Goal: Information Seeking & Learning: Learn about a topic

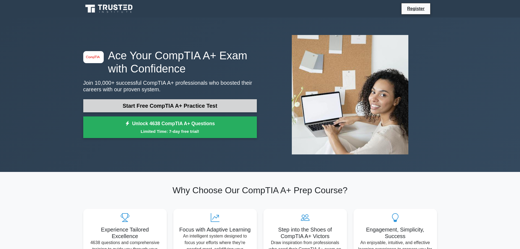
click at [177, 106] on link "Start Free CompTIA A+ Practice Test" at bounding box center [170, 105] width 174 height 13
click at [222, 105] on link "Start Free CompTIA A+ Practice Test" at bounding box center [170, 105] width 174 height 13
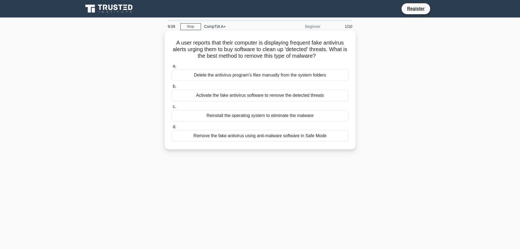
click at [235, 137] on div "Remove the fake antivirus using anti-malware software in Safe Mode" at bounding box center [260, 135] width 177 height 11
click at [172, 129] on input "d. Remove the fake antivirus using anti-malware software in Safe Mode" at bounding box center [172, 127] width 0 height 4
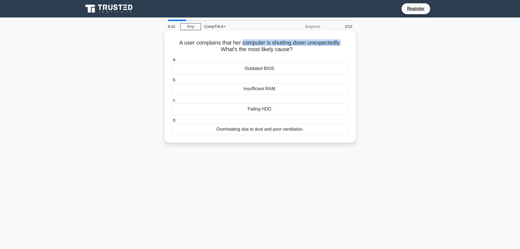
drag, startPoint x: 241, startPoint y: 42, endPoint x: 353, endPoint y: 42, distance: 111.9
click at [353, 42] on div "A user complains that her computer is shutting down unexpectedly. What's the mo…" at bounding box center [260, 87] width 187 height 108
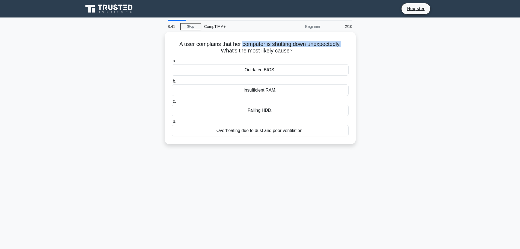
copy h5 "computer is shutting down unexpectedly."
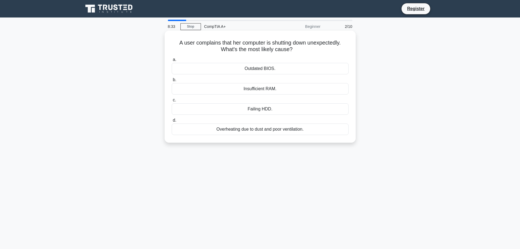
click at [257, 132] on div "Overheating due to dust and poor ventilation." at bounding box center [260, 128] width 177 height 11
click at [172, 122] on input "d. Overheating due to dust and poor ventilation." at bounding box center [172, 120] width 0 height 4
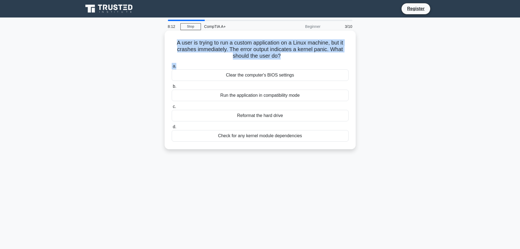
drag, startPoint x: 177, startPoint y: 43, endPoint x: 289, endPoint y: 61, distance: 113.6
click at [289, 61] on div "A user is trying to run a custom application on a Linux machine, but it crashes…" at bounding box center [260, 90] width 187 height 114
copy div "A user is trying to run a custom application on a Linux machine, but it crashes…"
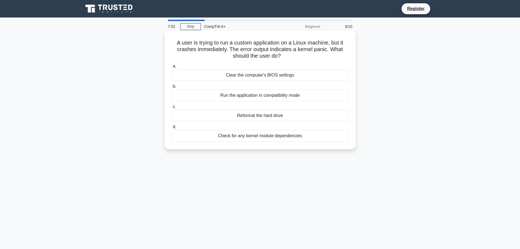
click at [242, 76] on div "Clear the computer's BIOS settings" at bounding box center [260, 74] width 177 height 11
click at [172, 68] on input "a. Clear the computer's BIOS settings" at bounding box center [172, 66] width 0 height 4
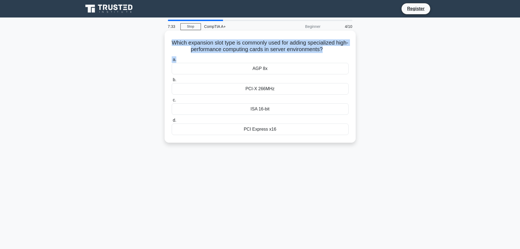
drag, startPoint x: 206, startPoint y: 45, endPoint x: 335, endPoint y: 57, distance: 129.2
click at [335, 57] on div "Which expansion slot type is commonly used for adding specialized high-performa…" at bounding box center [260, 87] width 187 height 108
copy div "Which expansion slot type is commonly used for adding specialized high-performa…"
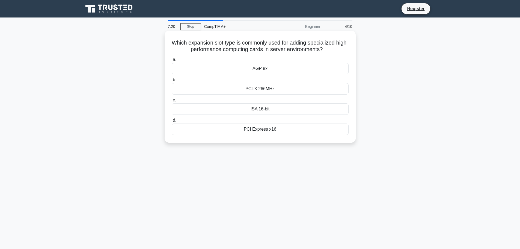
click at [283, 130] on div "PCI Express x16" at bounding box center [260, 128] width 177 height 11
click at [172, 122] on input "d. PCI Express x16" at bounding box center [172, 120] width 0 height 4
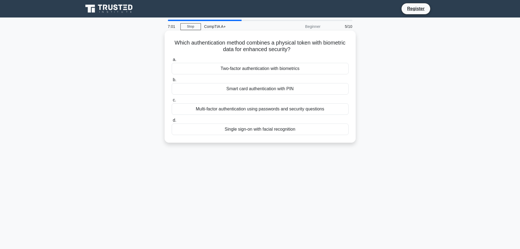
click at [246, 70] on div "Two-factor authentication with biometrics" at bounding box center [260, 68] width 177 height 11
click at [172, 61] on input "a. Two-factor authentication with biometrics" at bounding box center [172, 60] width 0 height 4
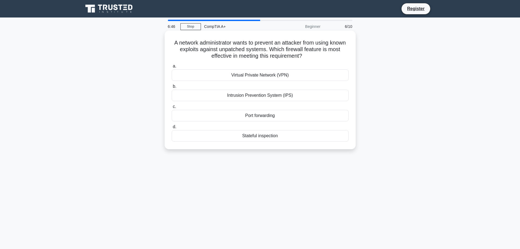
drag, startPoint x: 180, startPoint y: 42, endPoint x: 316, endPoint y: 54, distance: 136.8
click at [316, 54] on h5 "A network administrator wants to prevent an attacker from using known exploits …" at bounding box center [260, 49] width 178 height 20
copy h5 "A network administrator wants to prevent an attacker from using known exploits …"
click at [277, 116] on div "Port forwarding" at bounding box center [260, 115] width 177 height 11
click at [172, 108] on input "c. Port forwarding" at bounding box center [172, 107] width 0 height 4
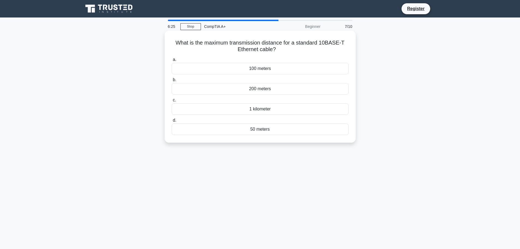
drag, startPoint x: 176, startPoint y: 43, endPoint x: 277, endPoint y: 49, distance: 102.0
click at [277, 49] on h5 "What is the maximum transmission distance for a standard 10BASE-T Ethernet cabl…" at bounding box center [260, 46] width 178 height 14
copy h5 "What is the maximum transmission distance for a standard 10BASE-T Ethernet cabl…"
click at [268, 111] on div "1 kilometer" at bounding box center [260, 108] width 177 height 11
click at [172, 102] on input "c. 1 kilometer" at bounding box center [172, 100] width 0 height 4
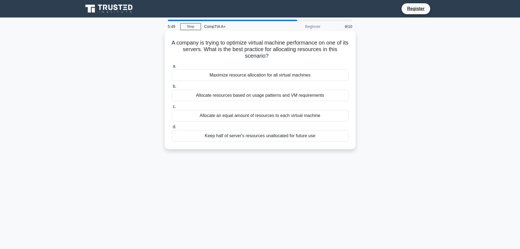
click at [286, 118] on div "Allocate an equal amount of resources to each virtual machine" at bounding box center [260, 115] width 177 height 11
click at [172, 108] on input "c. Allocate an equal amount of resources to each virtual machine" at bounding box center [172, 107] width 0 height 4
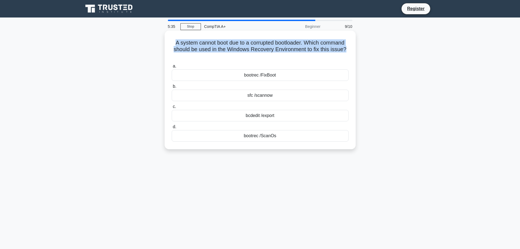
drag, startPoint x: 169, startPoint y: 43, endPoint x: 349, endPoint y: 51, distance: 180.6
click at [349, 51] on div "A system cannot boot due to a corrupted bootloader. Which command should be use…" at bounding box center [260, 90] width 187 height 114
copy h5 "A system cannot boot due to a corrupted bootloader. Which command should be use…"
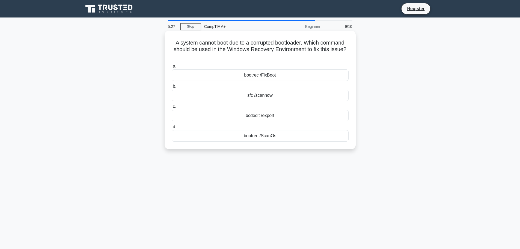
click at [198, 109] on label "c. bcdedit /export" at bounding box center [260, 112] width 177 height 18
click at [172, 108] on input "c. bcdedit /export" at bounding box center [172, 107] width 0 height 4
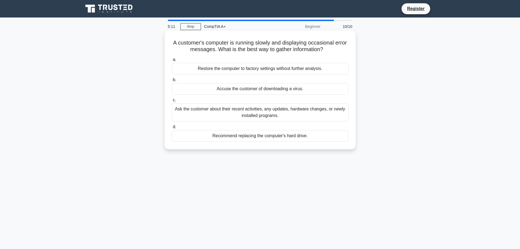
click at [266, 136] on div "Recommend replacing the computer's hard drive." at bounding box center [260, 135] width 177 height 11
click at [172, 129] on input "d. Recommend replacing the computer's hard drive." at bounding box center [172, 127] width 0 height 4
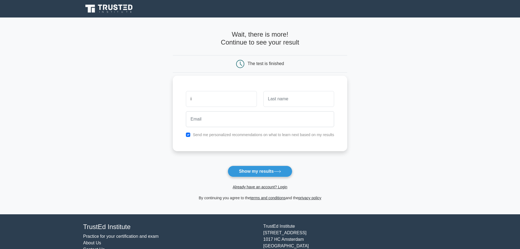
type input "i"
click at [253, 118] on input "email" at bounding box center [260, 119] width 148 height 16
type input "ilhaanm914@gmail.com"
click at [269, 173] on button "Show my results" at bounding box center [260, 170] width 64 height 11
click at [281, 103] on input "text" at bounding box center [298, 99] width 71 height 16
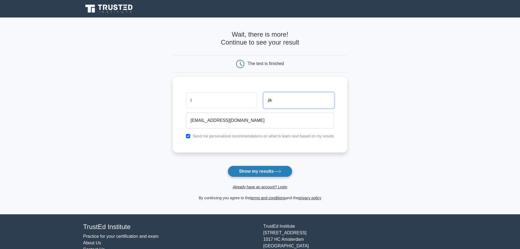
type input "jik"
click at [273, 172] on button "Show my results" at bounding box center [260, 170] width 64 height 11
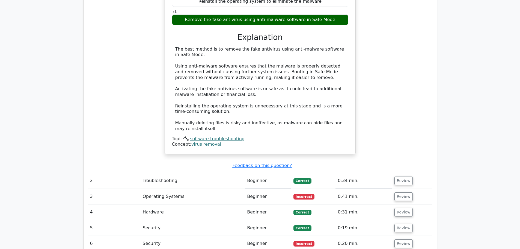
scroll to position [546, 0]
click at [402, 176] on button "Review" at bounding box center [404, 180] width 19 height 8
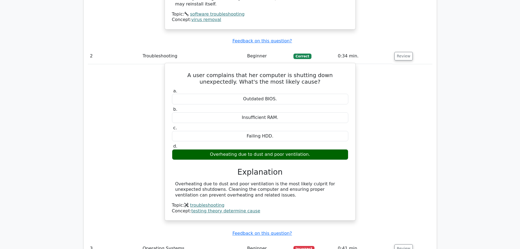
scroll to position [683, 0]
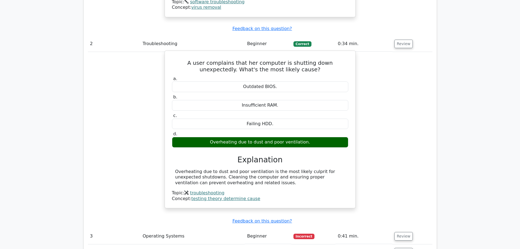
click at [216, 190] on link "troubleshooting" at bounding box center [207, 192] width 34 height 5
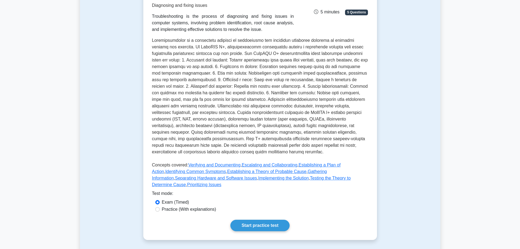
scroll to position [82, 0]
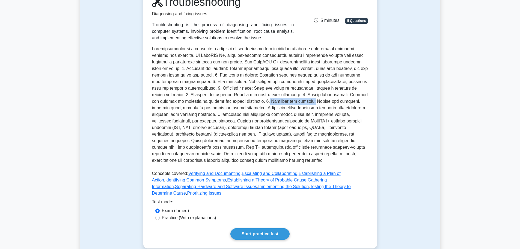
drag, startPoint x: 221, startPoint y: 102, endPoint x: 266, endPoint y: 102, distance: 45.0
click at [266, 102] on p at bounding box center [260, 106] width 216 height 120
drag, startPoint x: 268, startPoint y: 102, endPoint x: 313, endPoint y: 103, distance: 44.5
click at [313, 103] on p at bounding box center [260, 106] width 216 height 120
